Goal: Task Accomplishment & Management: Use online tool/utility

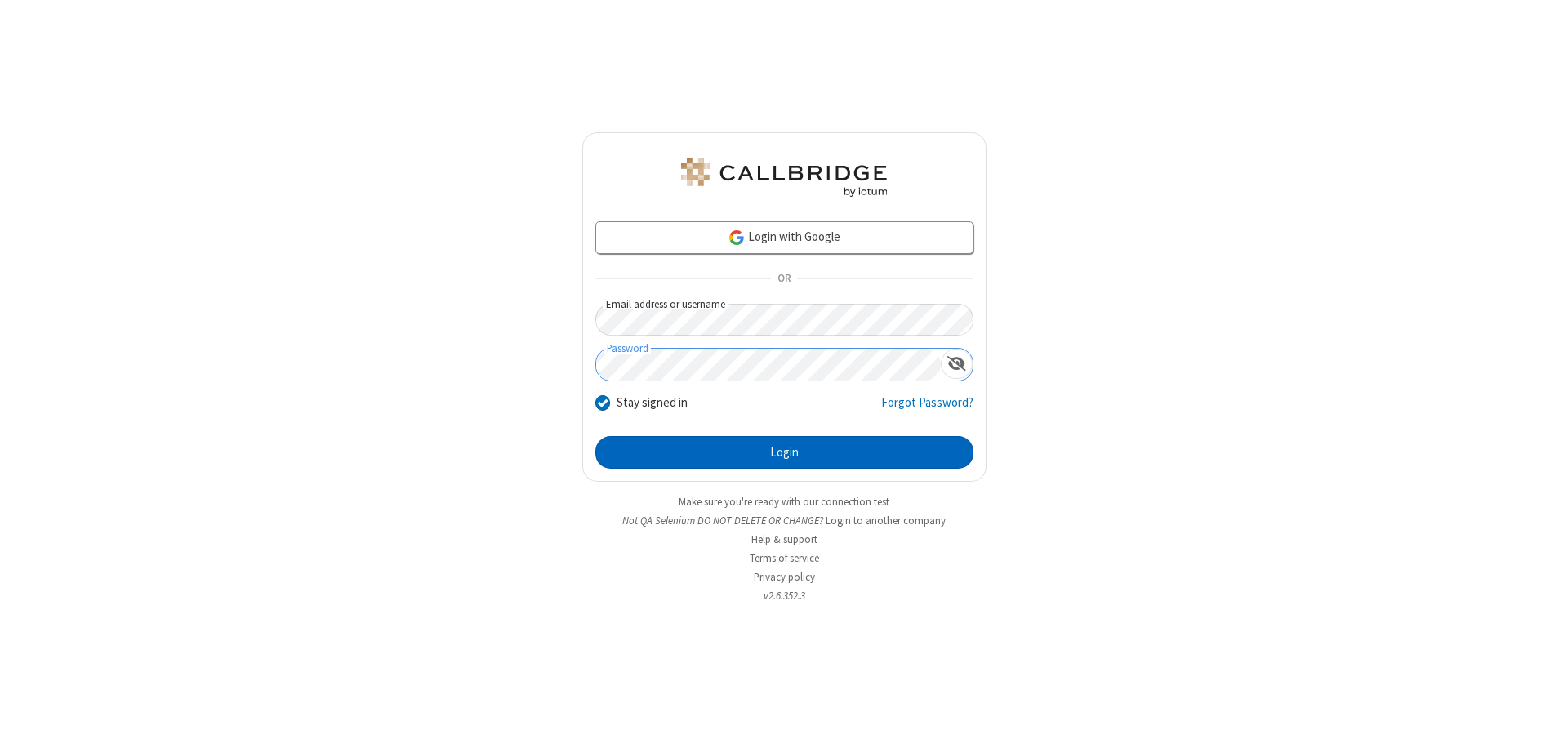
click at [784, 453] on button "Login" at bounding box center [784, 452] width 378 height 32
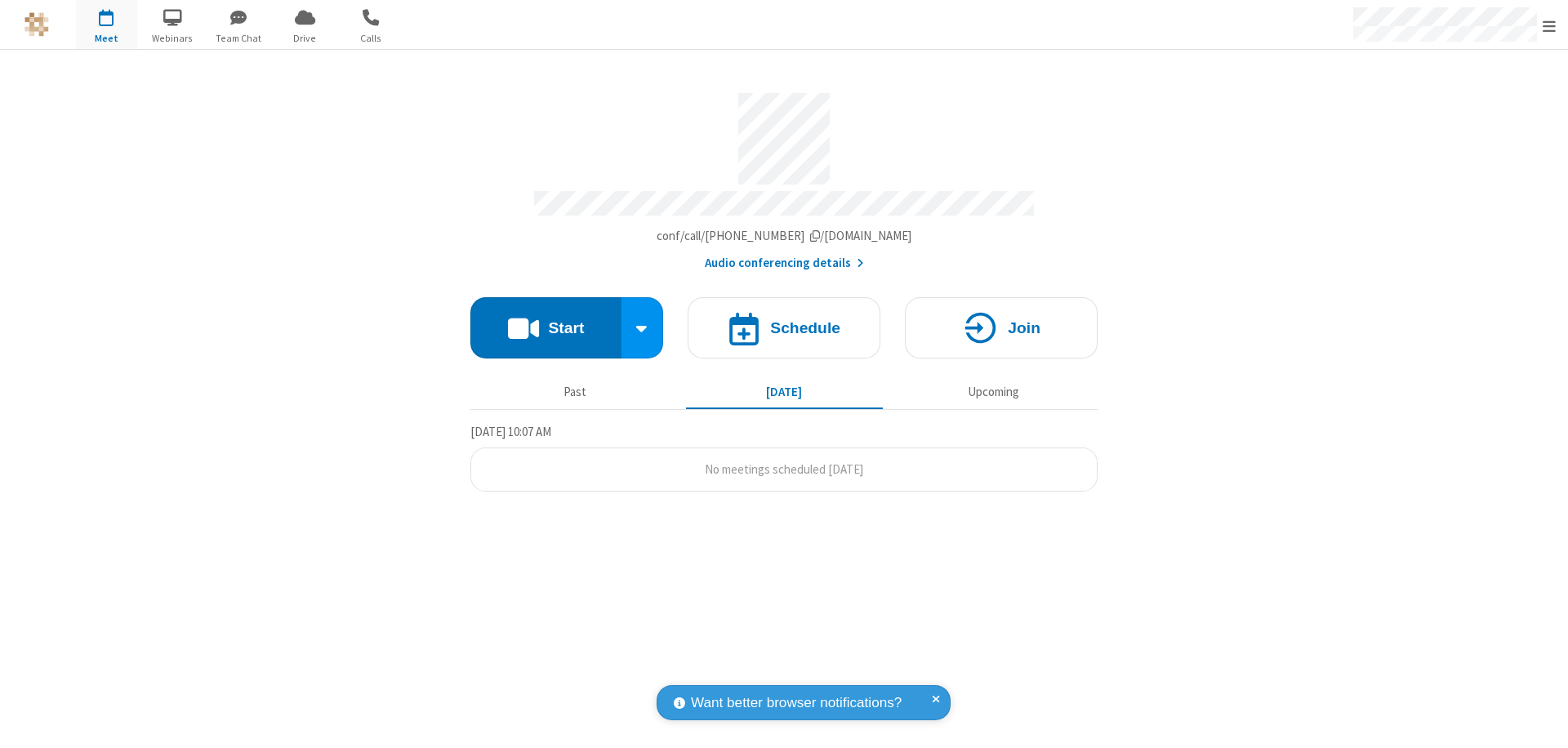
click at [546, 320] on button "Start" at bounding box center [546, 328] width 151 height 62
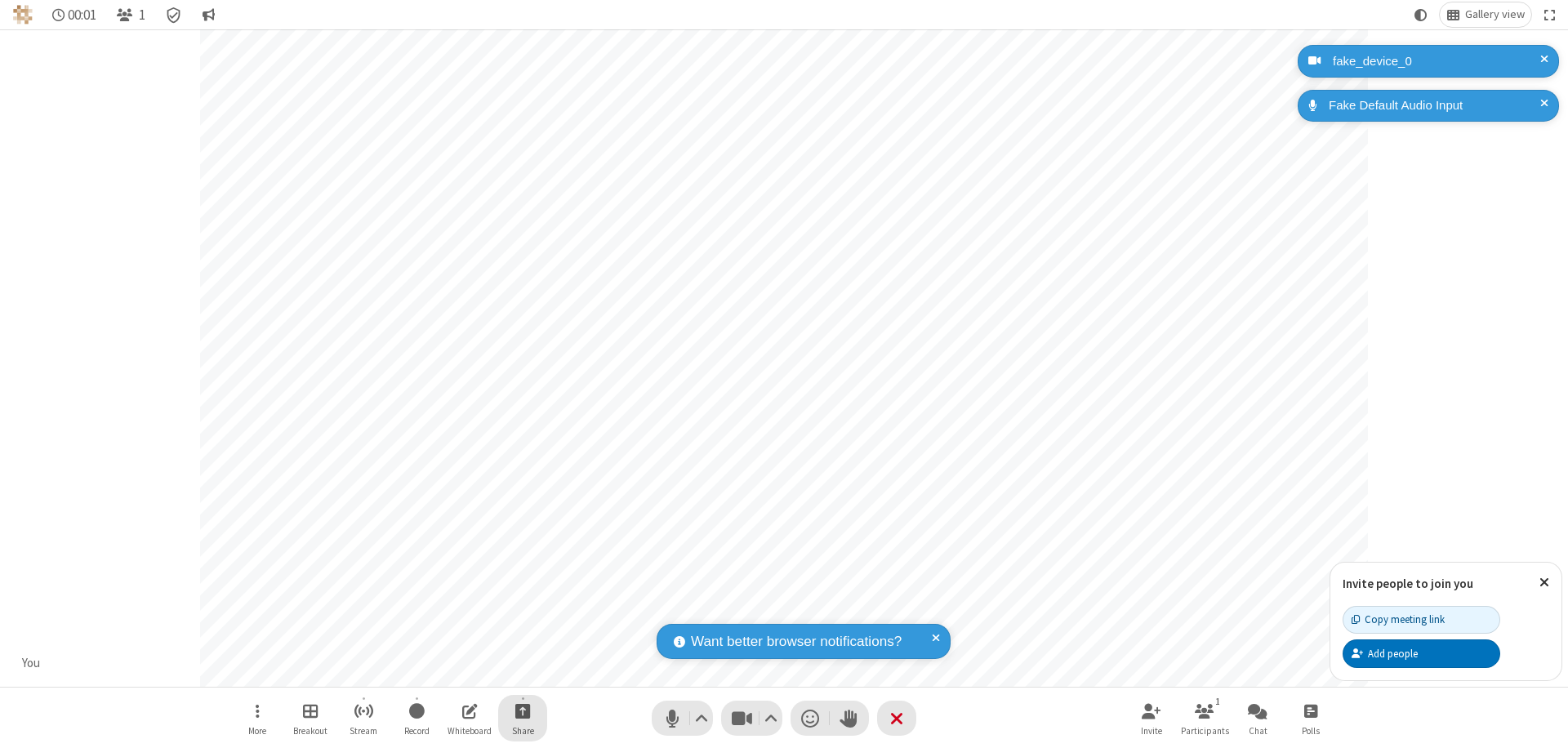
click at [523, 710] on span "Start sharing" at bounding box center [523, 711] width 15 height 21
click at [457, 642] on span "Present files & media" at bounding box center [457, 643] width 19 height 14
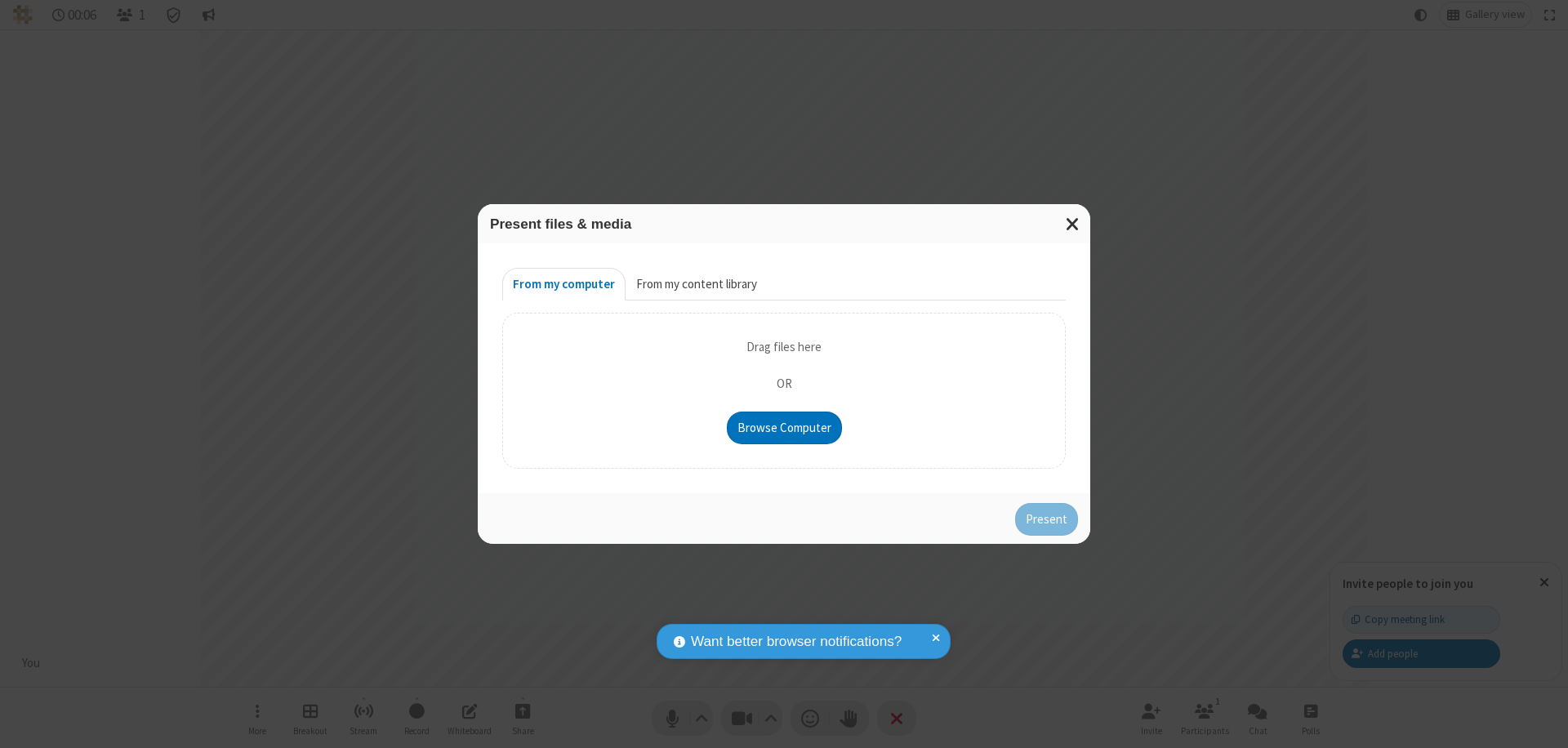
click at [695, 284] on button "From my content library" at bounding box center [696, 284] width 142 height 32
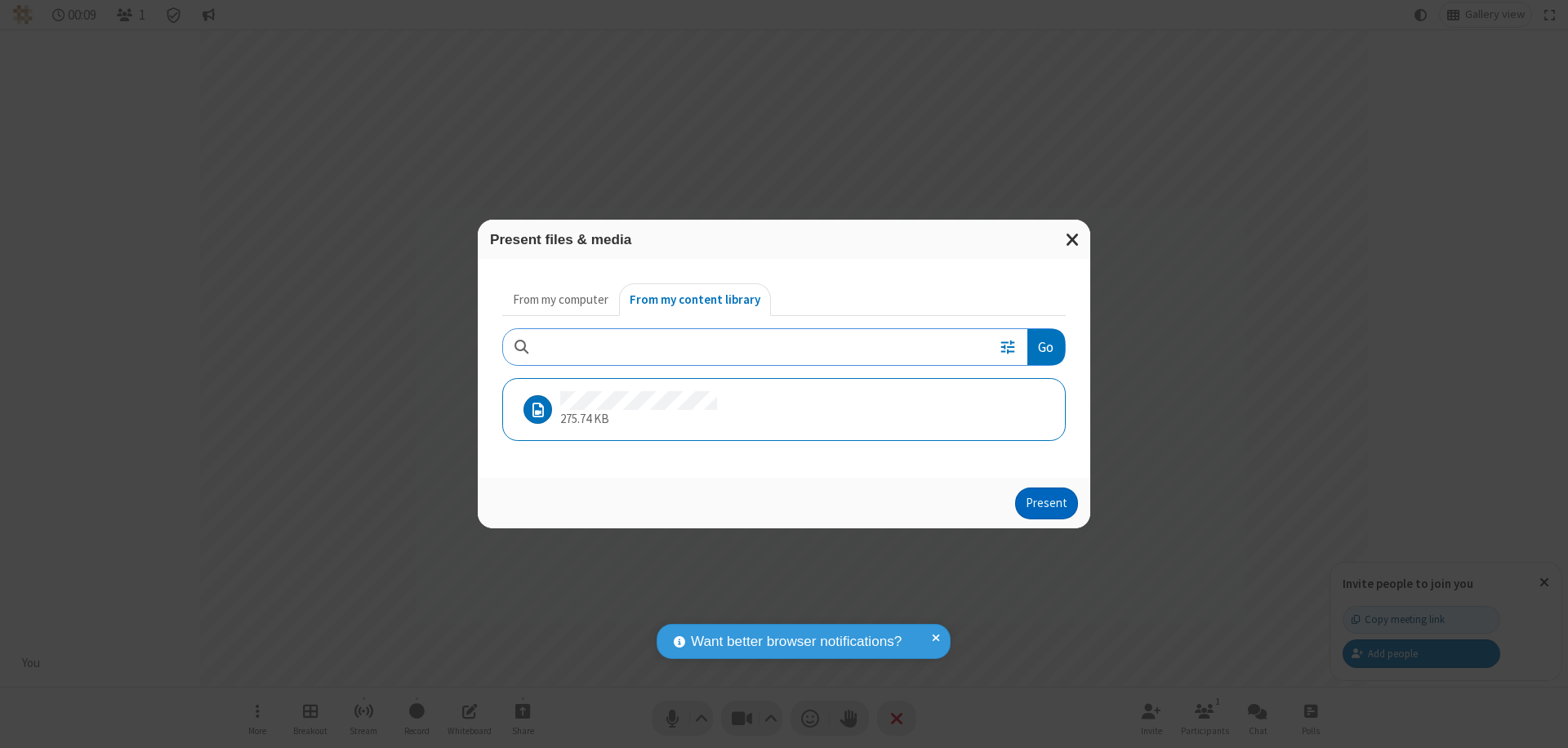
click at [1048, 503] on button "Present" at bounding box center [1047, 504] width 63 height 32
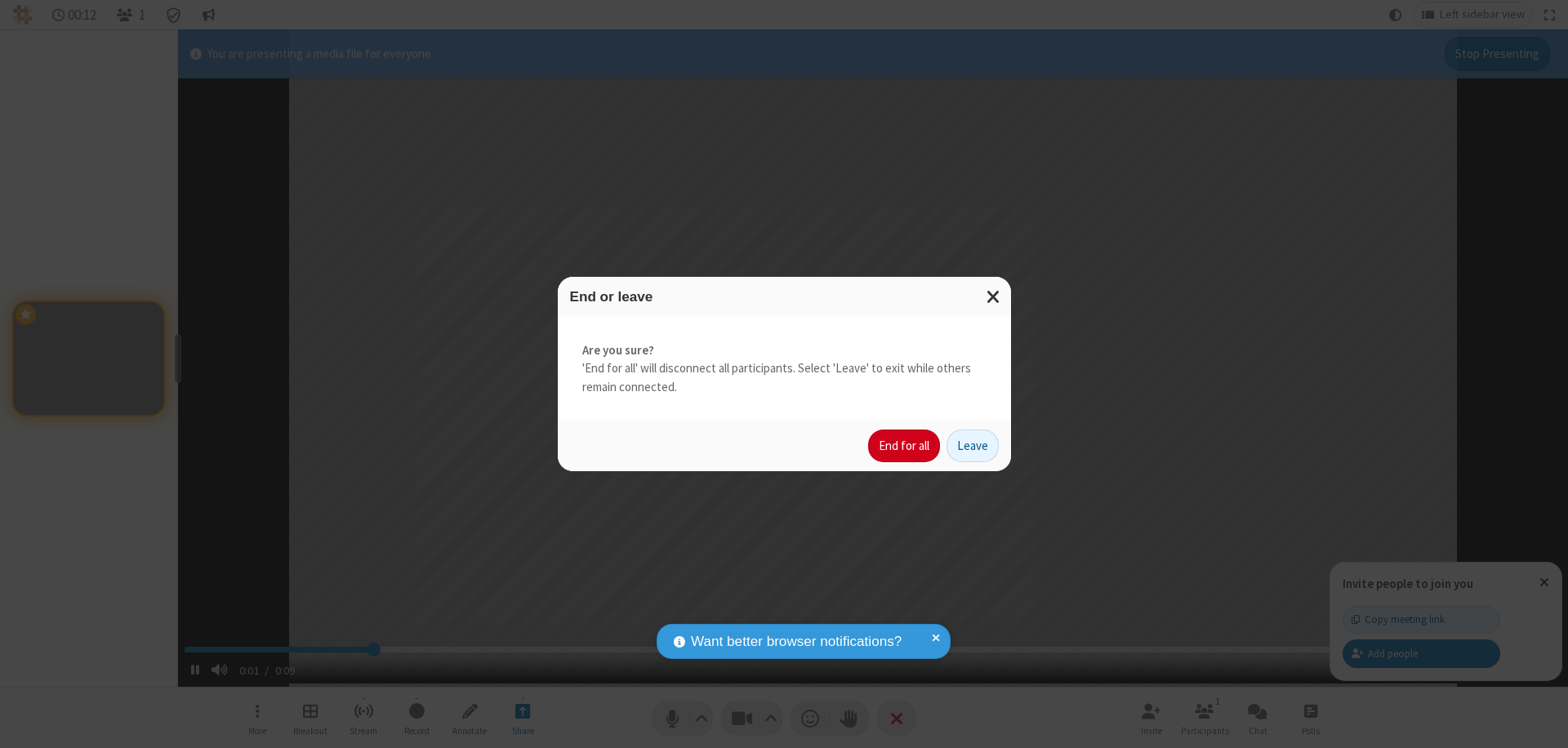
type input "2.263323"
click at [905, 446] on button "End for all" at bounding box center [904, 445] width 72 height 32
